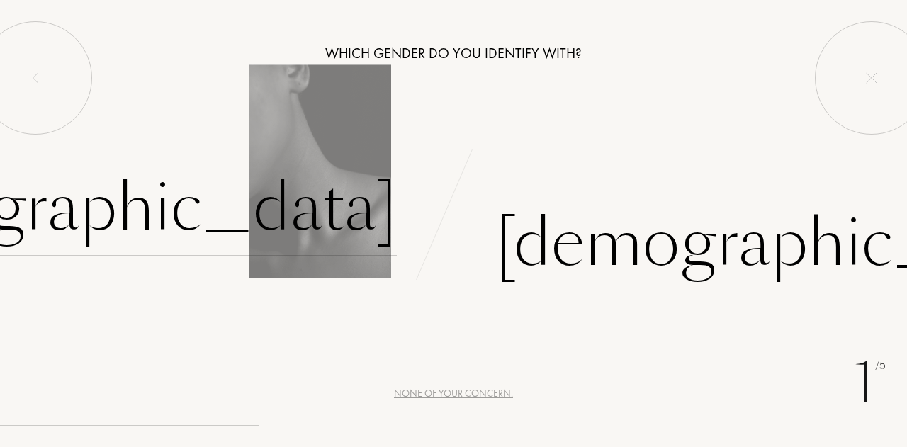
click at [318, 247] on div "[DEMOGRAPHIC_DATA]" at bounding box center [101, 208] width 592 height 96
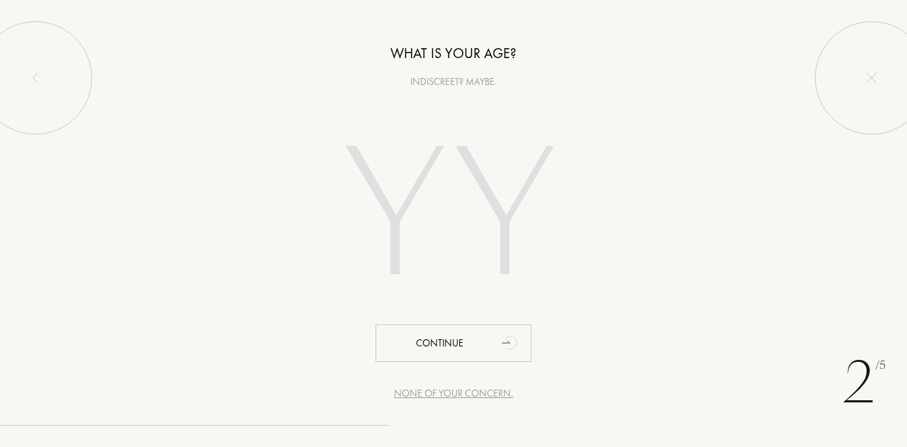
click at [410, 218] on input "number" at bounding box center [453, 218] width 305 height 245
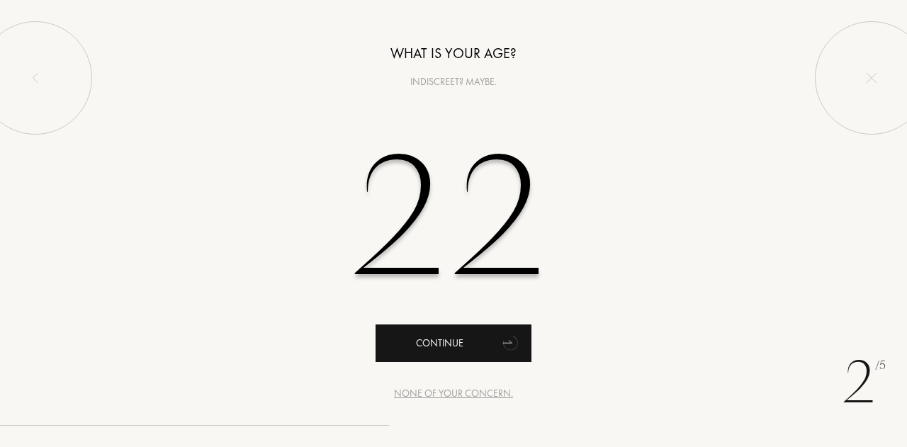
type input "22"
click at [471, 354] on div "Continue" at bounding box center [454, 344] width 156 height 38
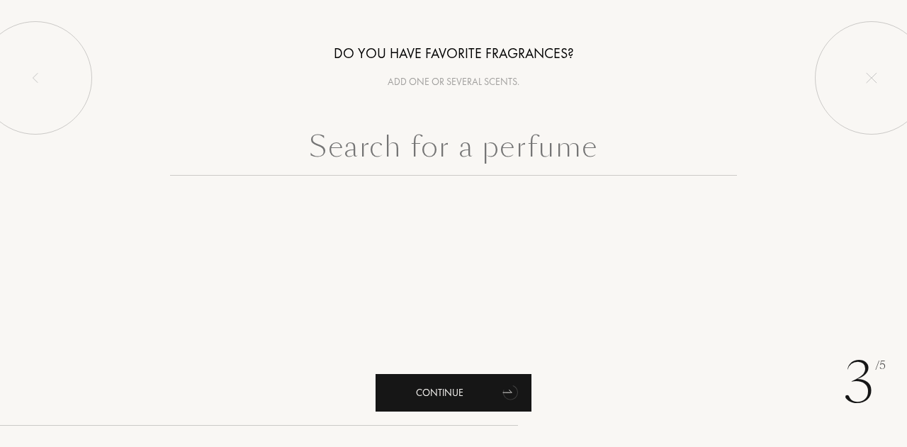
click at [464, 403] on div "Continue" at bounding box center [454, 393] width 156 height 38
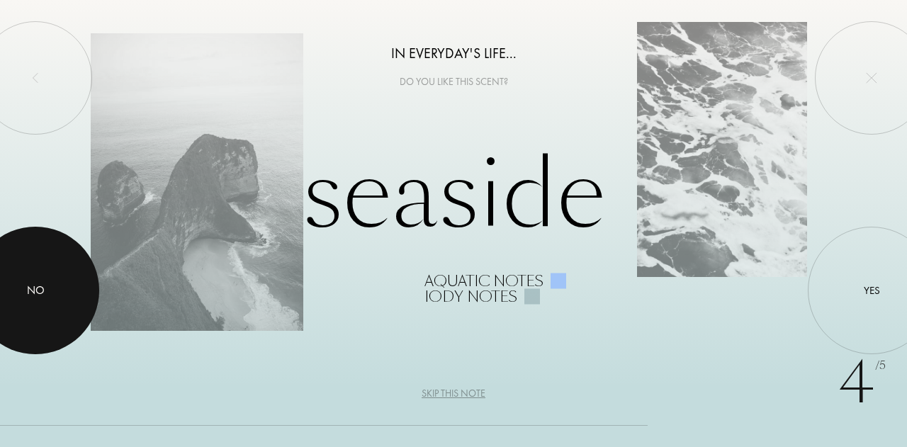
click at [0, 286] on div at bounding box center [36, 291] width 128 height 128
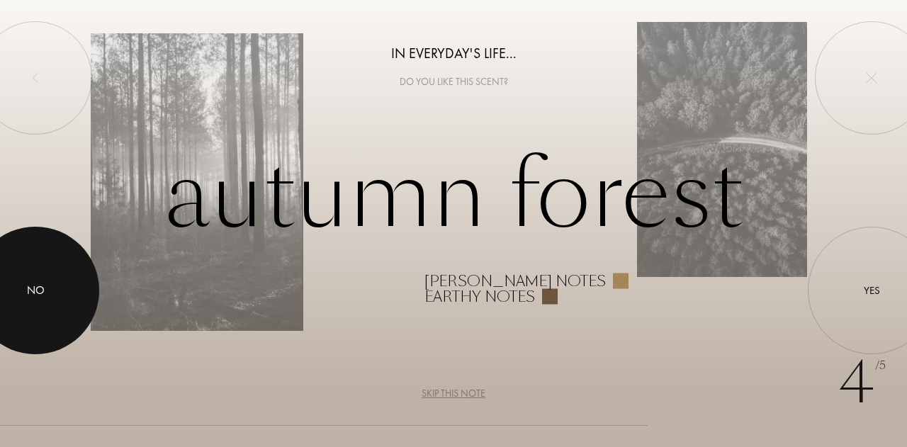
click at [34, 289] on div "No" at bounding box center [36, 290] width 18 height 17
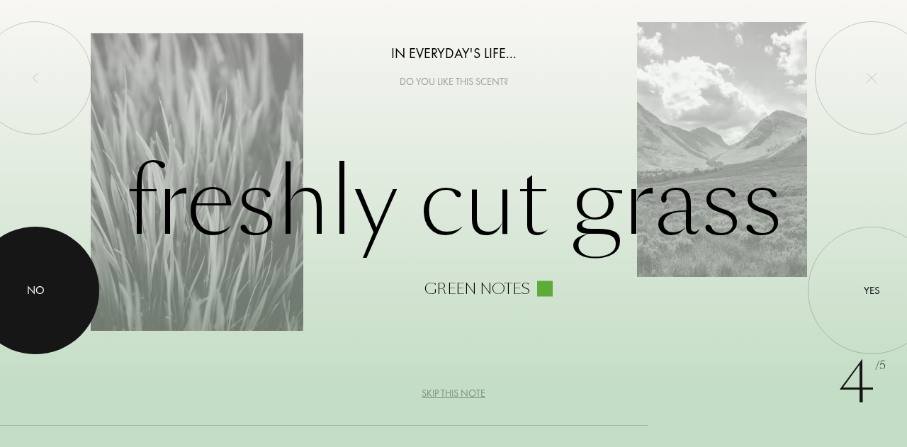
click at [34, 289] on div "No" at bounding box center [36, 290] width 18 height 17
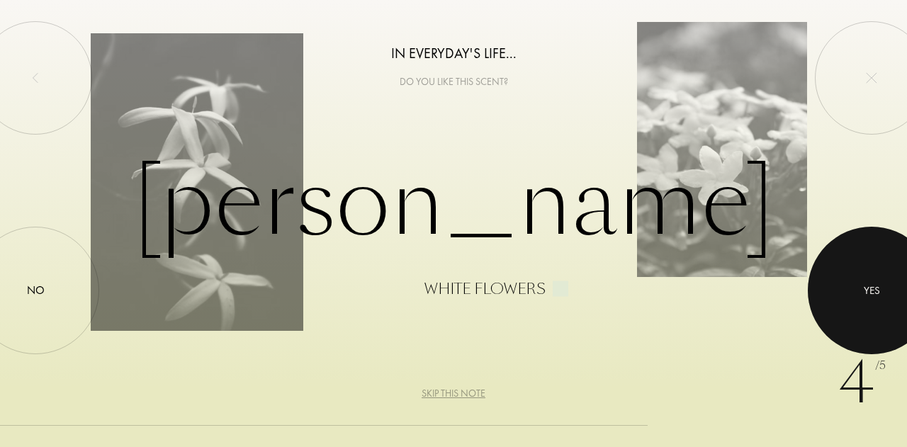
click at [906, 293] on div at bounding box center [872, 291] width 128 height 128
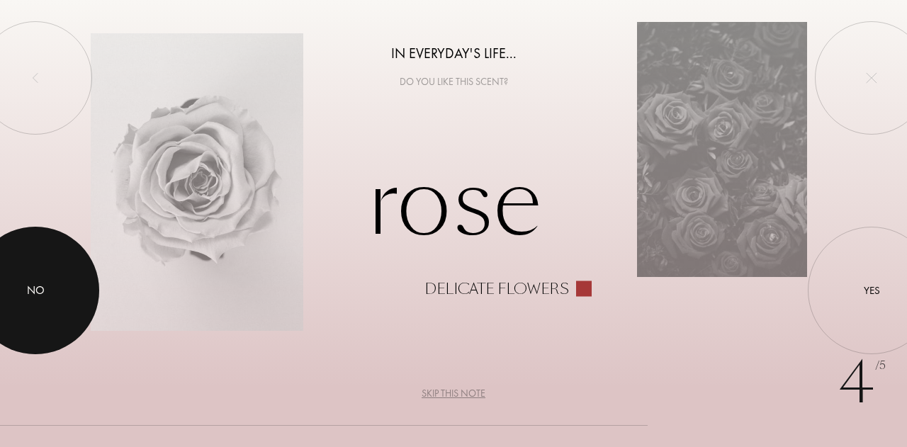
click at [0, 318] on div at bounding box center [36, 291] width 128 height 128
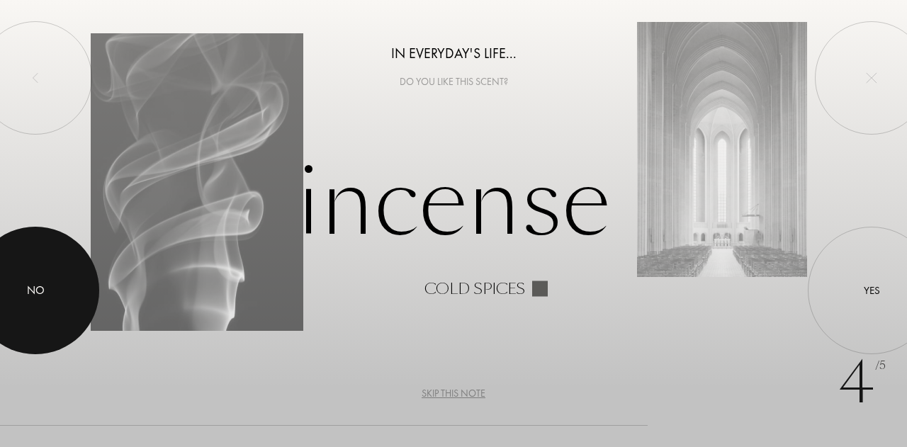
click at [0, 318] on div at bounding box center [36, 291] width 128 height 128
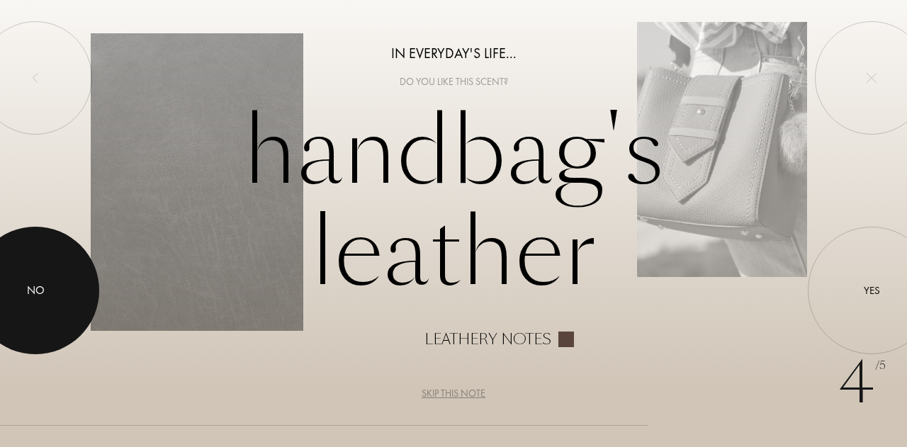
click at [6, 318] on div at bounding box center [36, 291] width 128 height 128
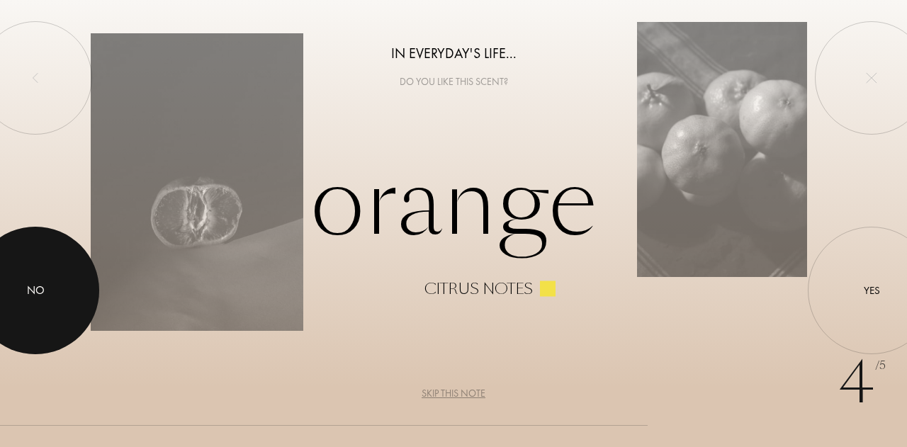
click at [6, 318] on div at bounding box center [36, 291] width 128 height 128
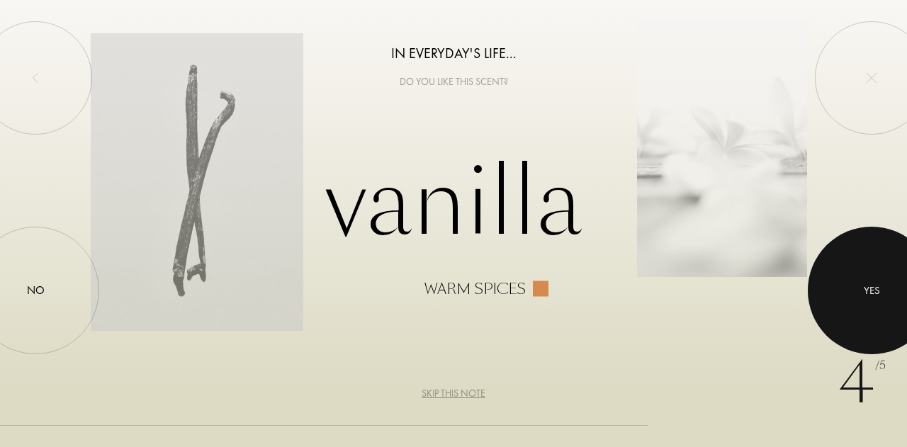
click at [829, 307] on div at bounding box center [872, 291] width 128 height 128
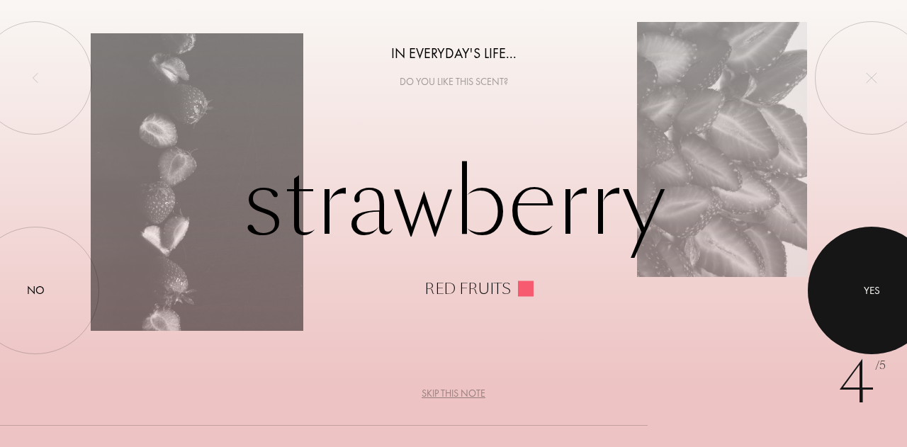
click at [872, 305] on div at bounding box center [872, 291] width 128 height 128
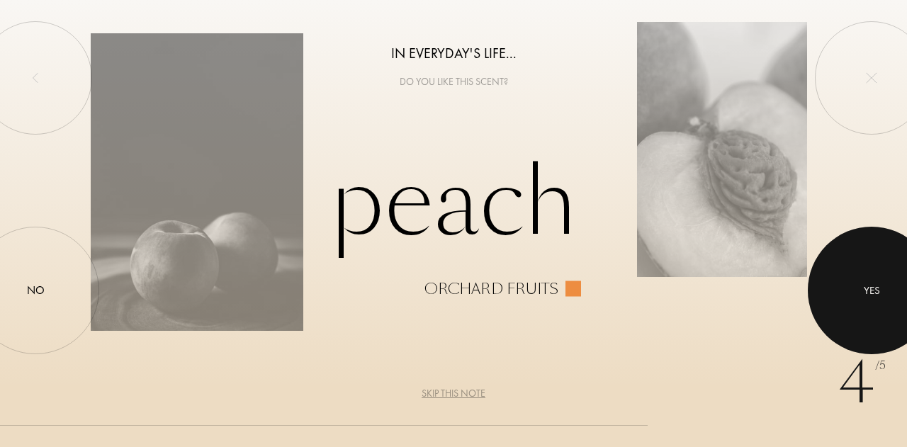
click at [877, 304] on div at bounding box center [872, 291] width 128 height 128
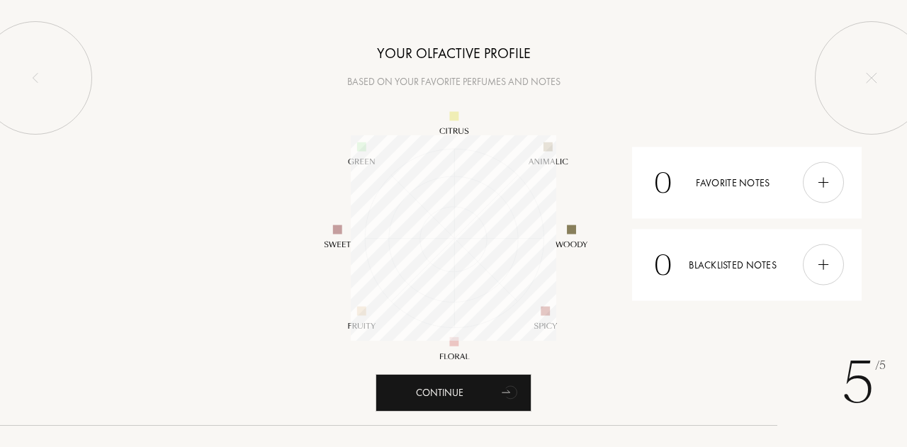
scroll to position [206, 206]
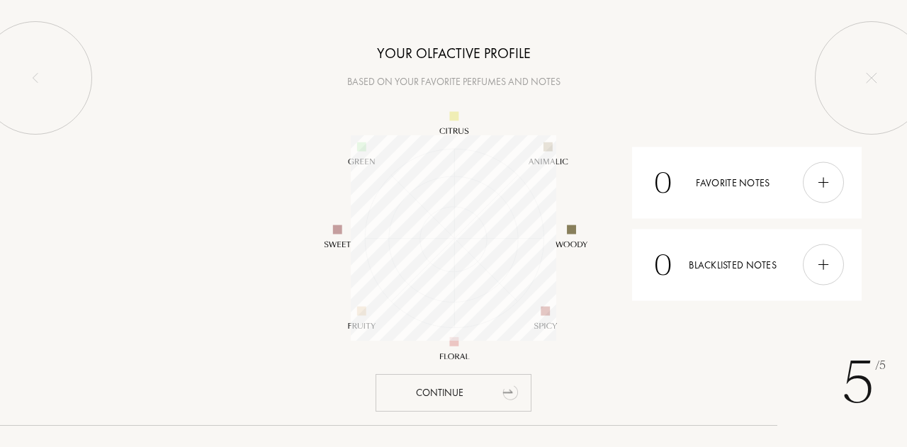
click at [513, 405] on icon "animation" at bounding box center [511, 392] width 28 height 28
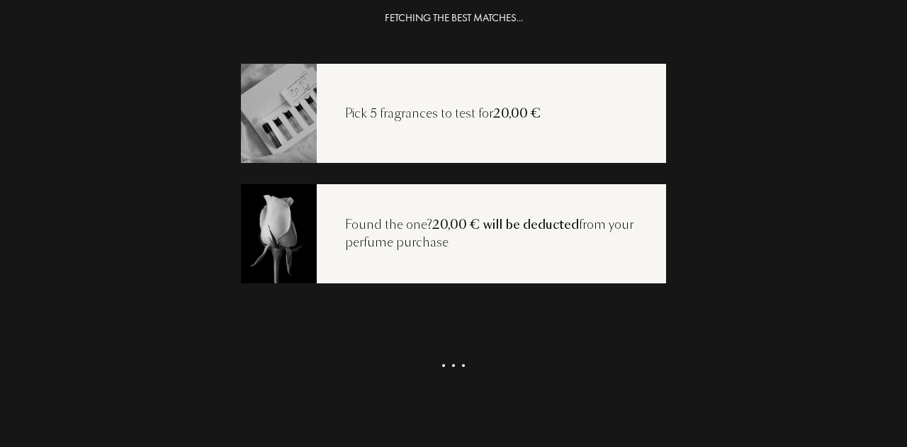
scroll to position [28, 0]
